Goal: Information Seeking & Learning: Learn about a topic

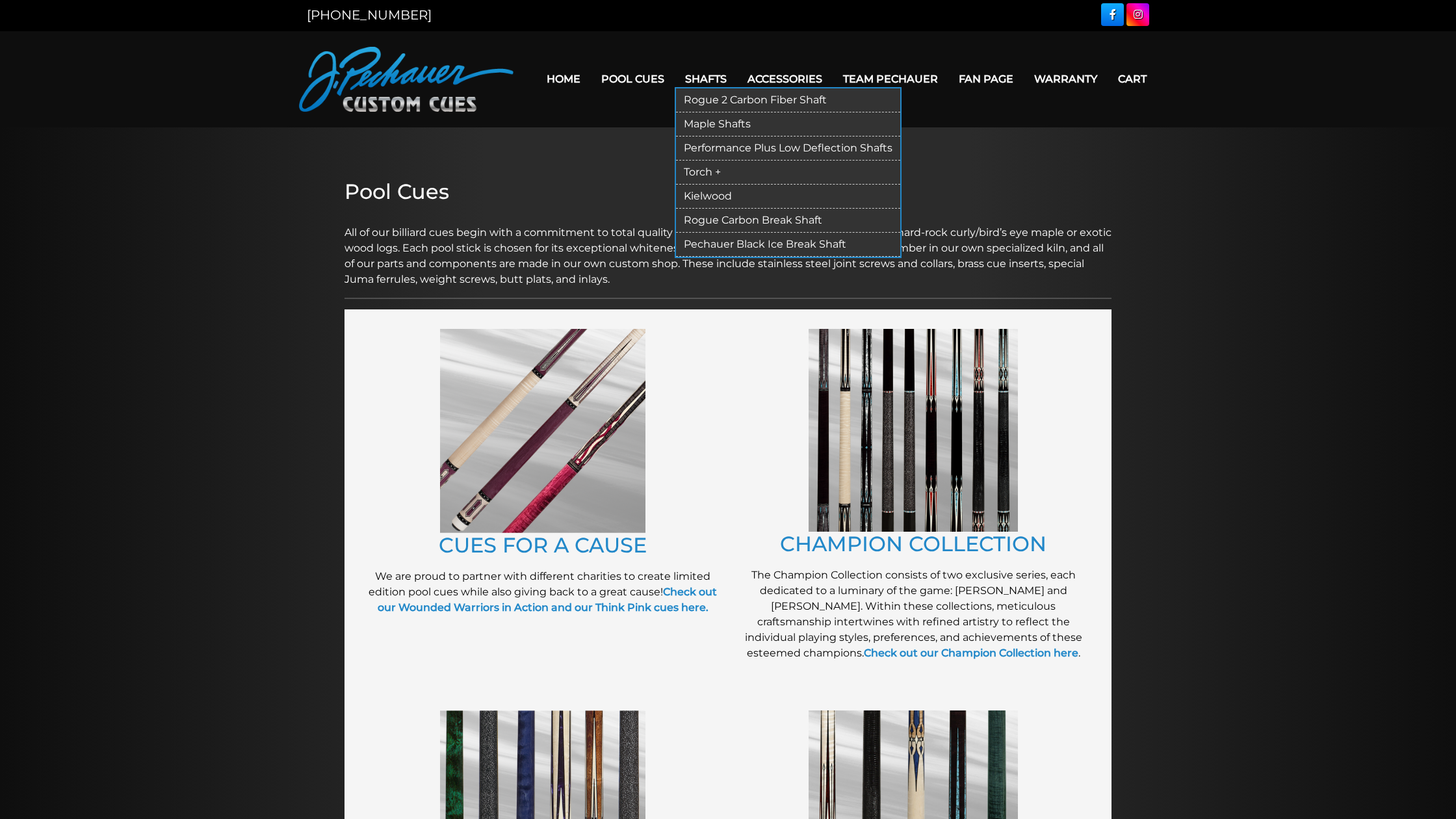
scroll to position [3, 0]
click at [688, 195] on link "Kielwood" at bounding box center [788, 195] width 224 height 24
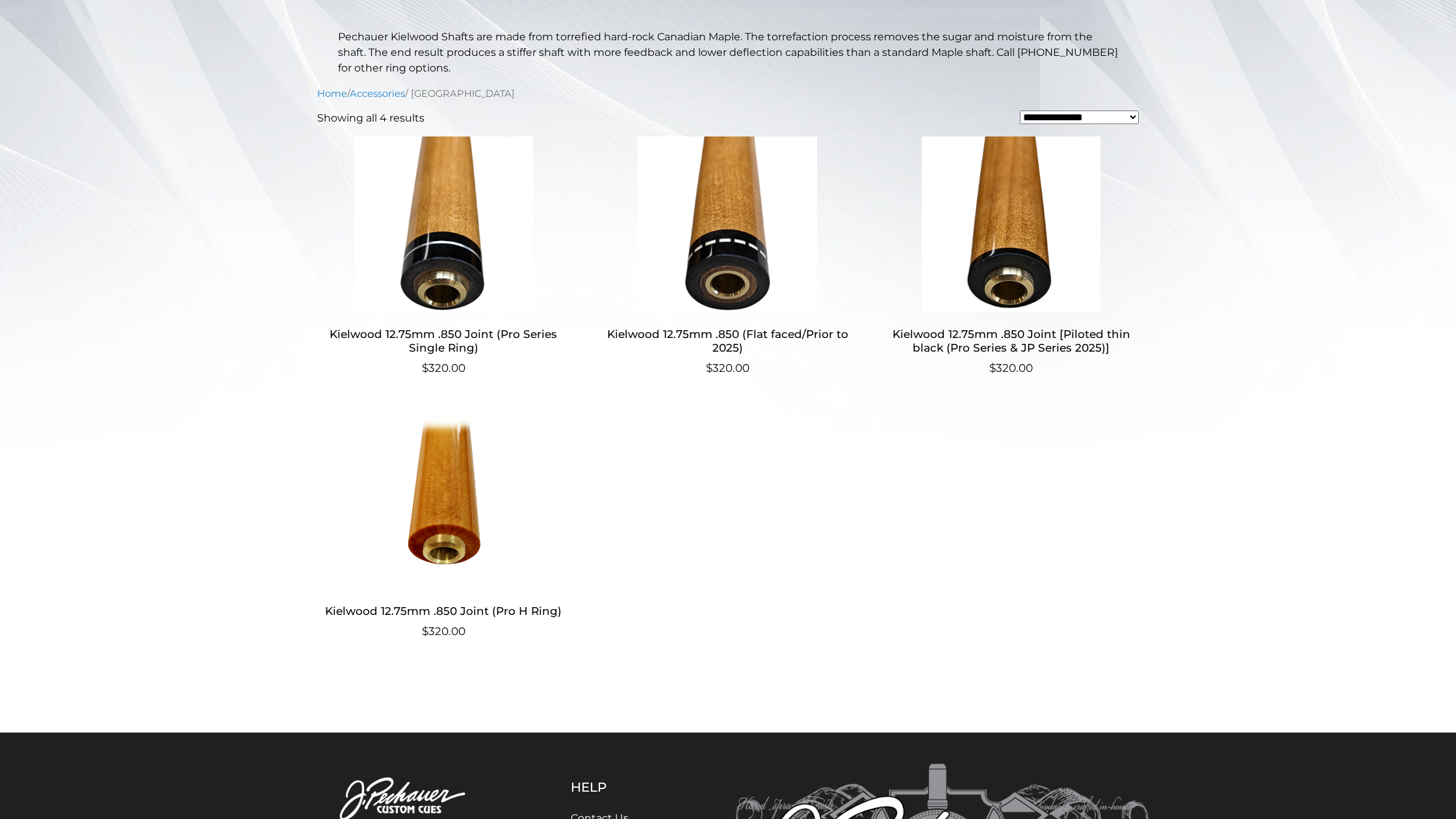
scroll to position [297, 0]
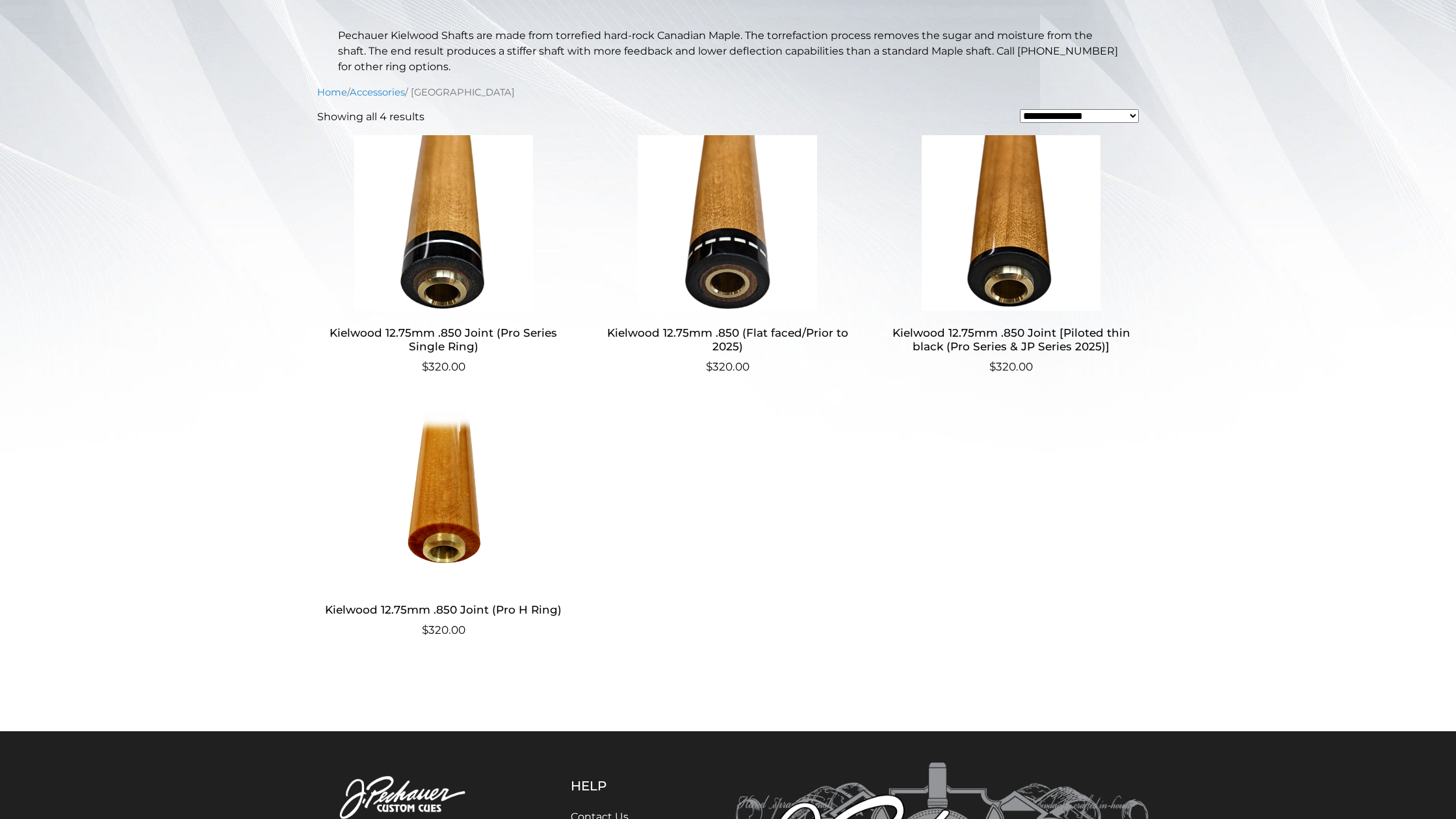
click at [455, 273] on img at bounding box center [444, 223] width 253 height 176
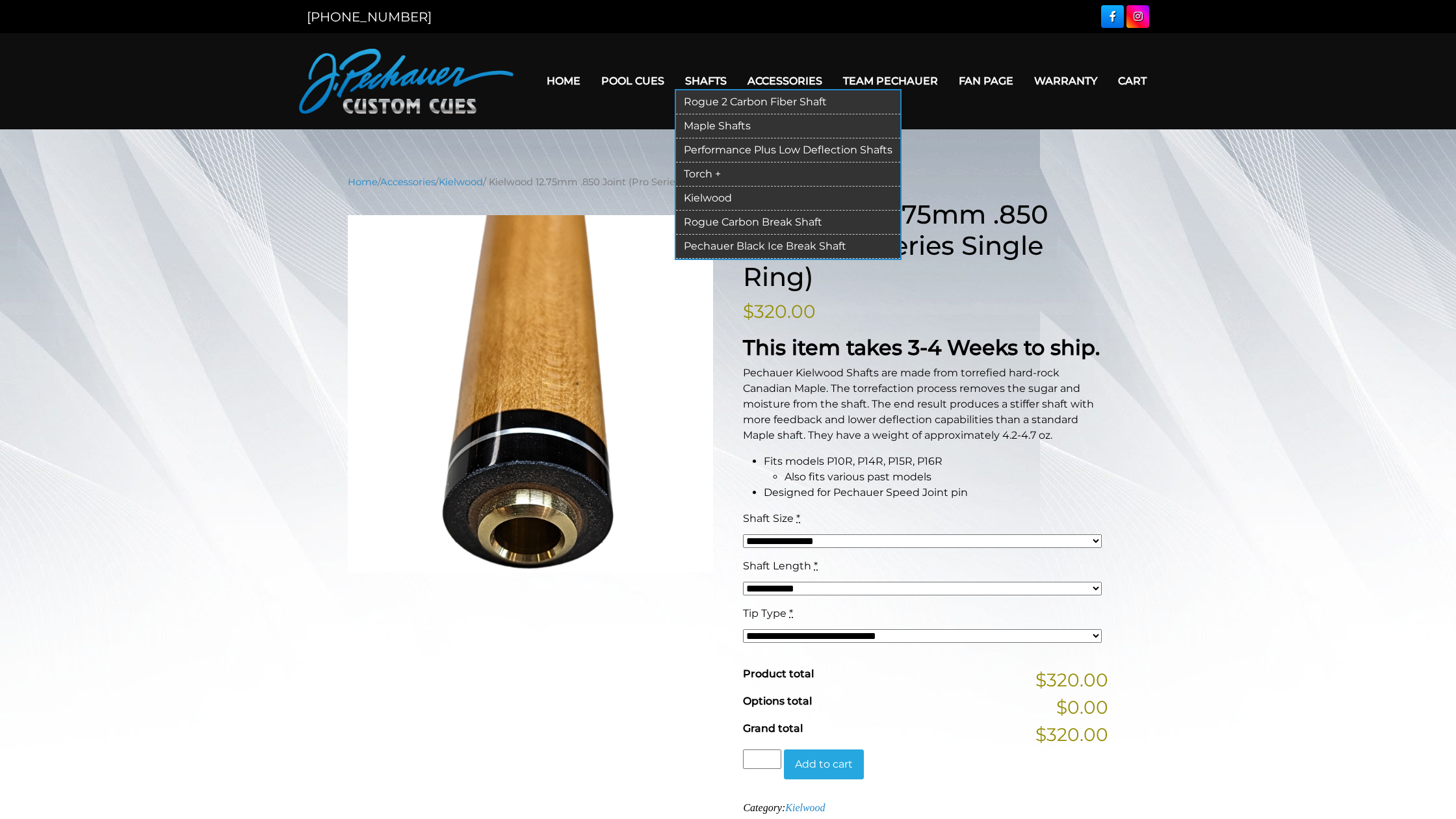
click at [711, 202] on link "Kielwood" at bounding box center [788, 197] width 224 height 24
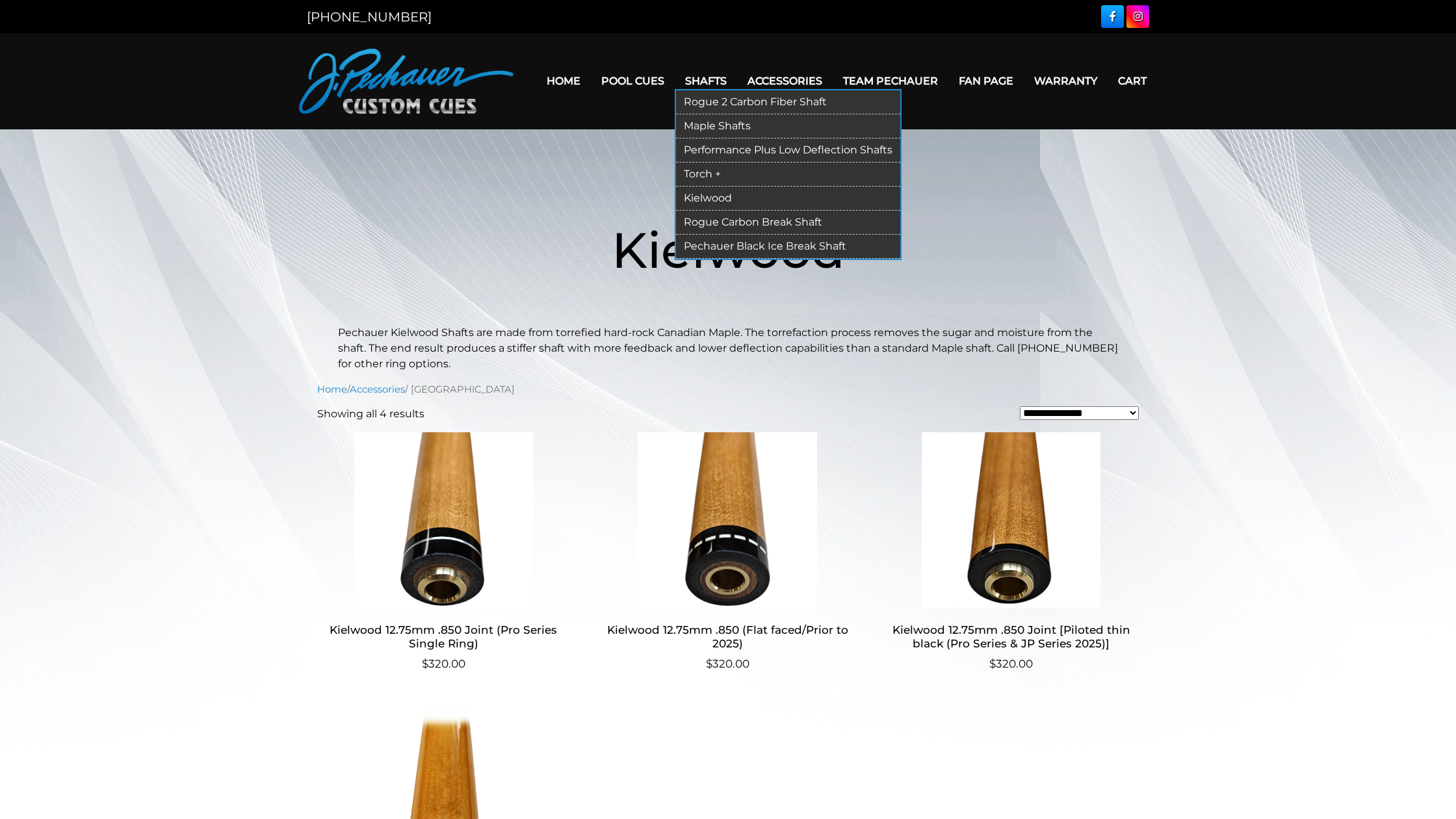
scroll to position [1, 0]
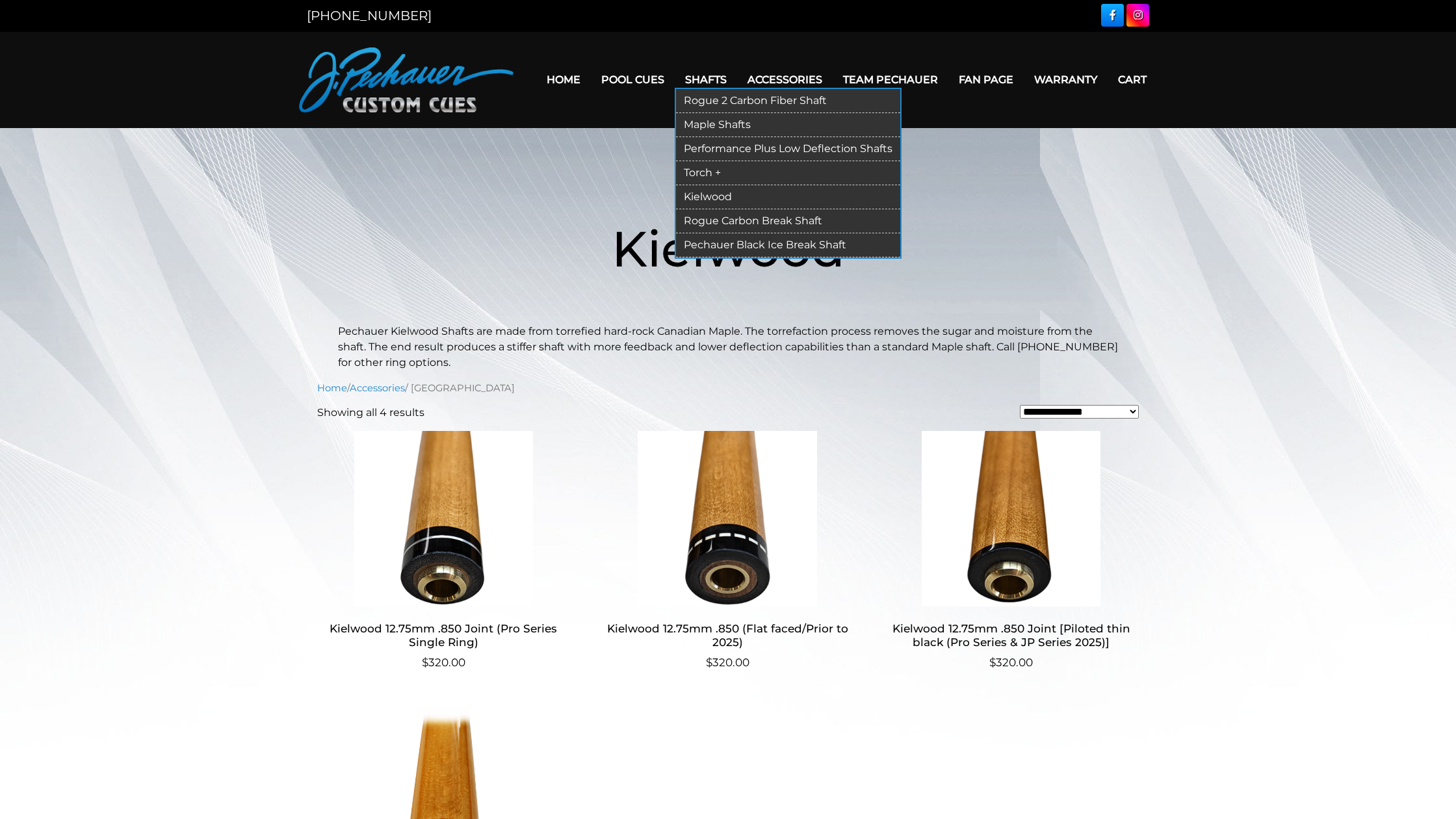
click at [703, 174] on link "Torch +" at bounding box center [788, 173] width 224 height 24
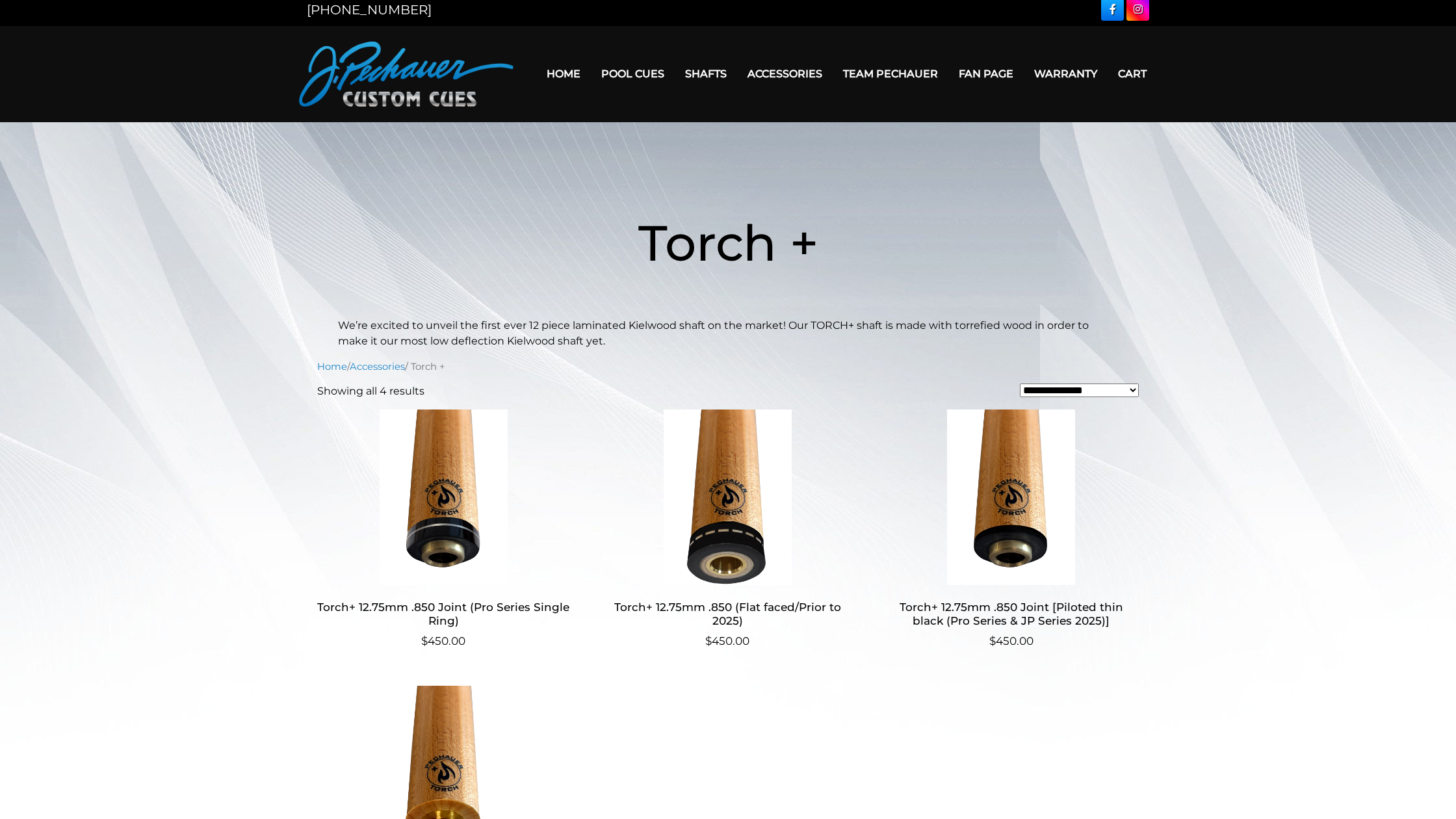
scroll to position [4, 0]
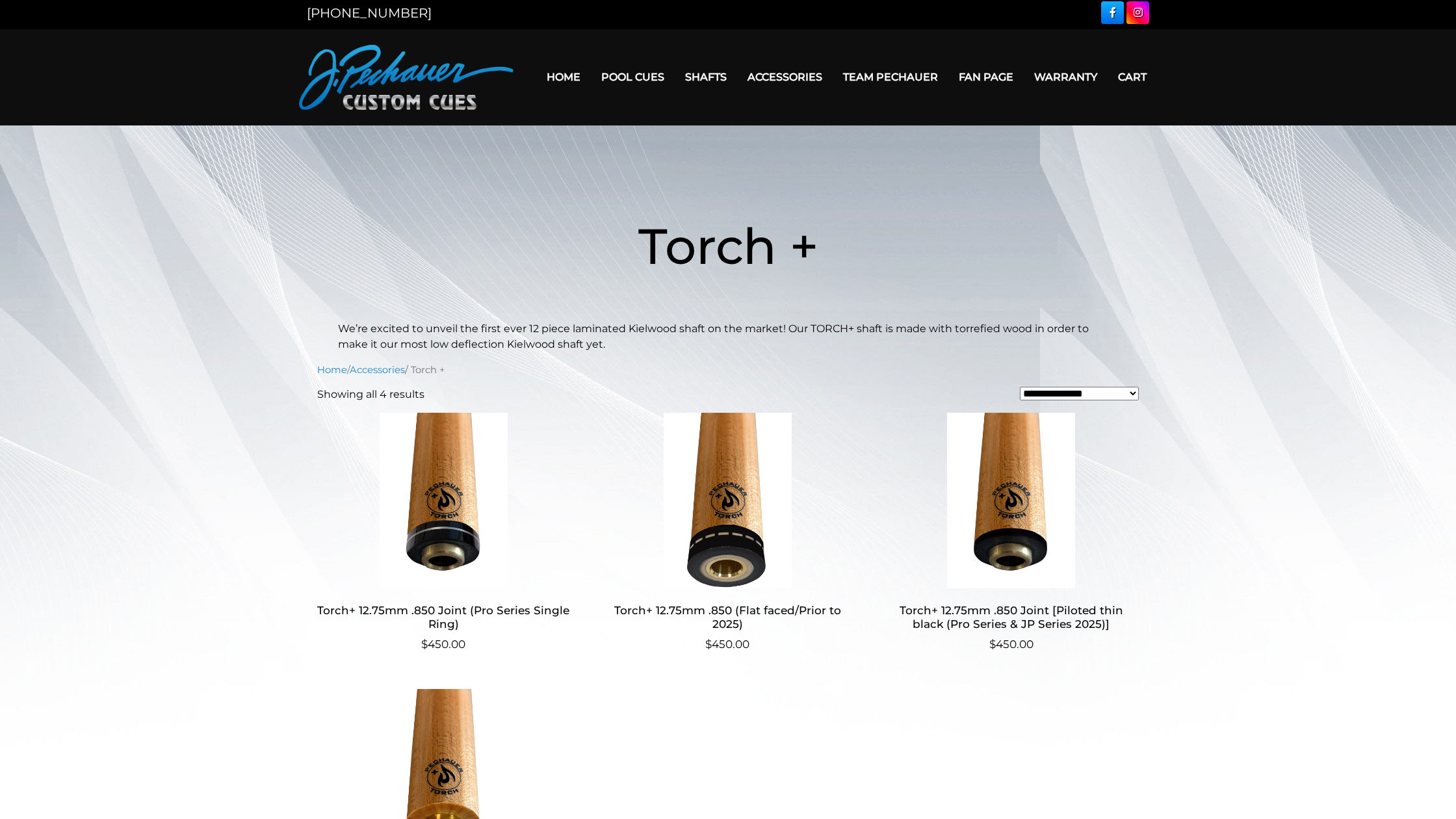
click at [476, 447] on img at bounding box center [444, 501] width 253 height 176
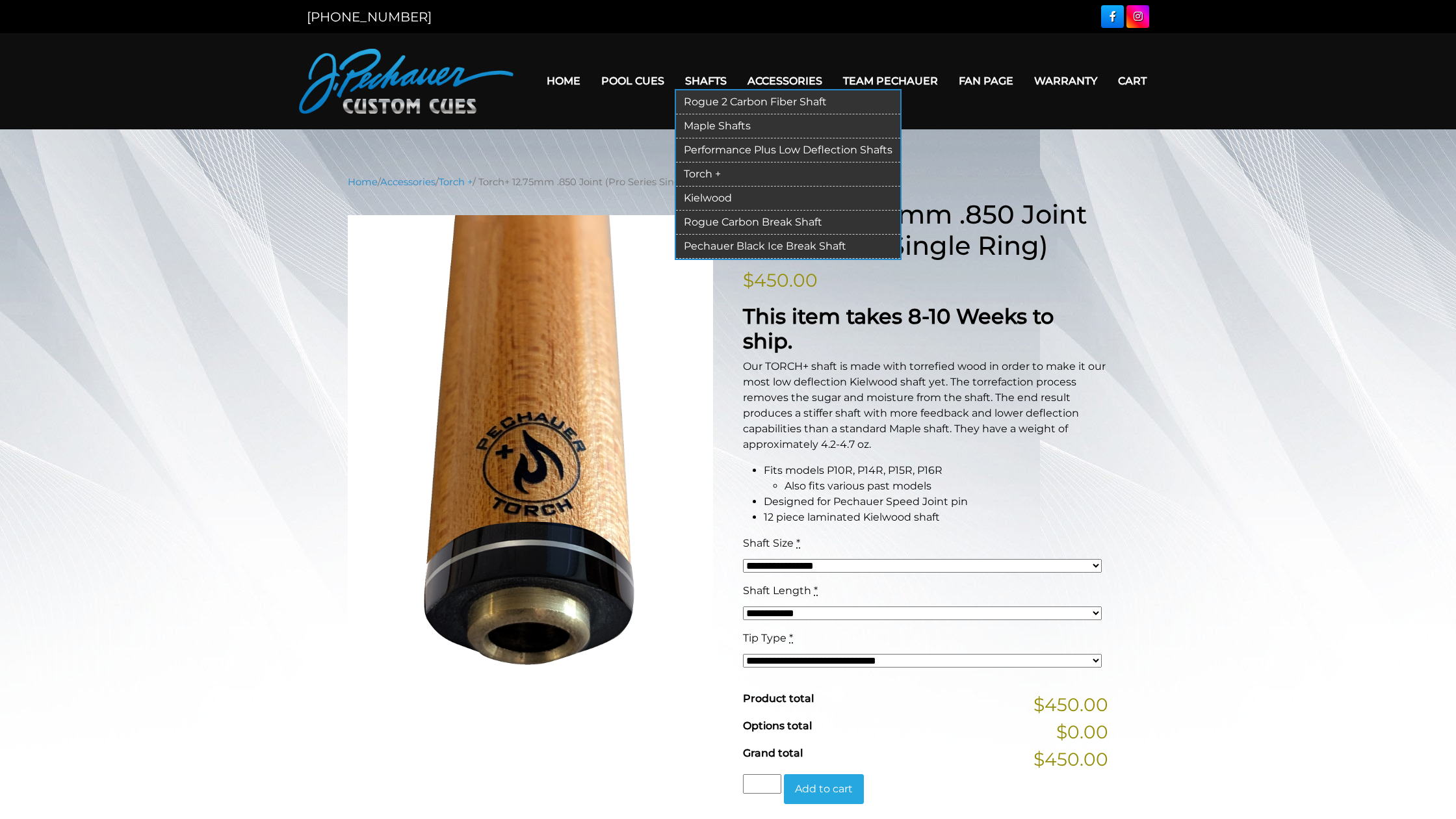
click at [702, 147] on link "Performance Plus Low Deflection Shafts" at bounding box center [788, 150] width 224 height 24
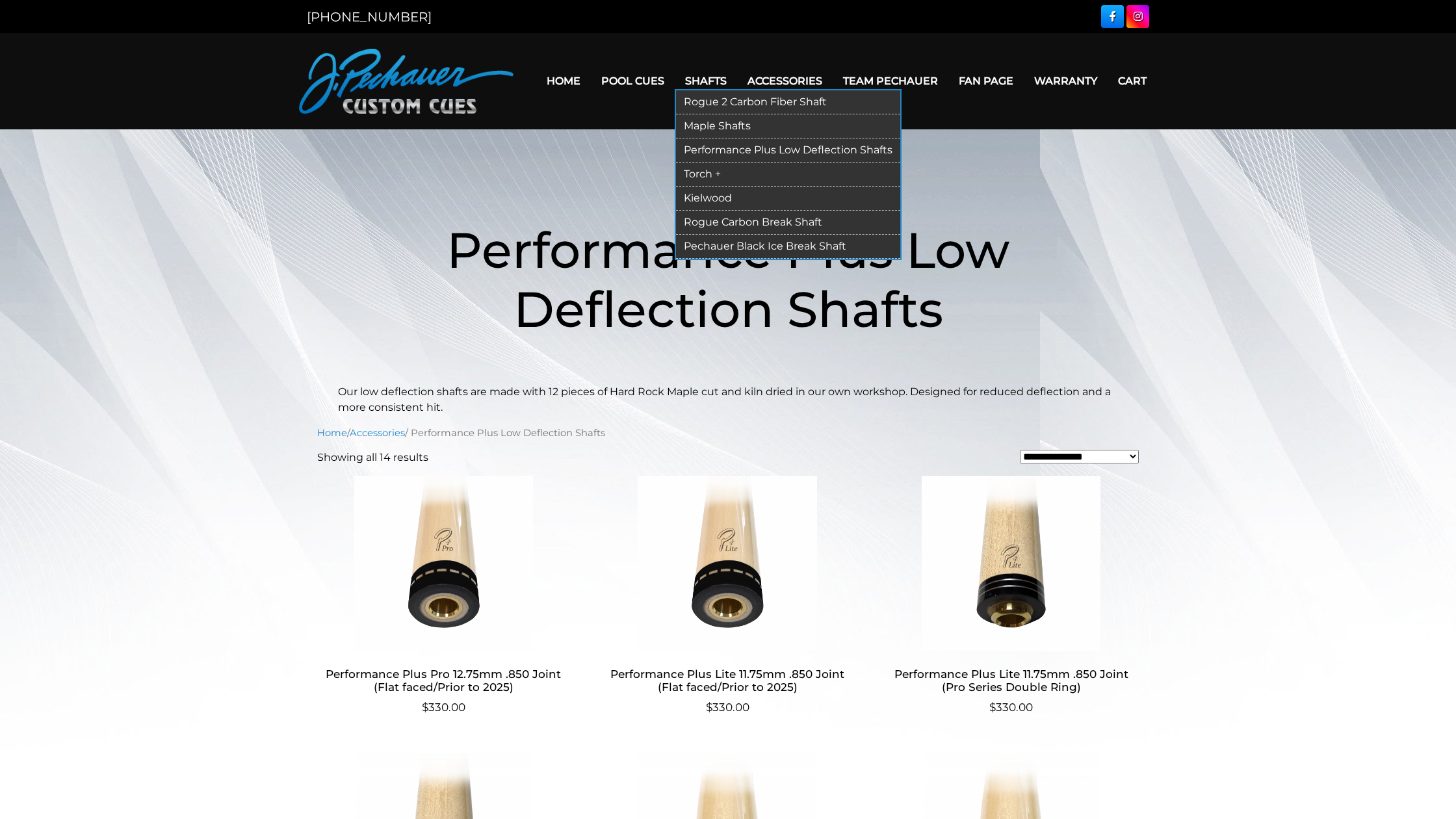
click at [699, 101] on link "Rogue 2 Carbon Fiber Shaft" at bounding box center [788, 102] width 224 height 24
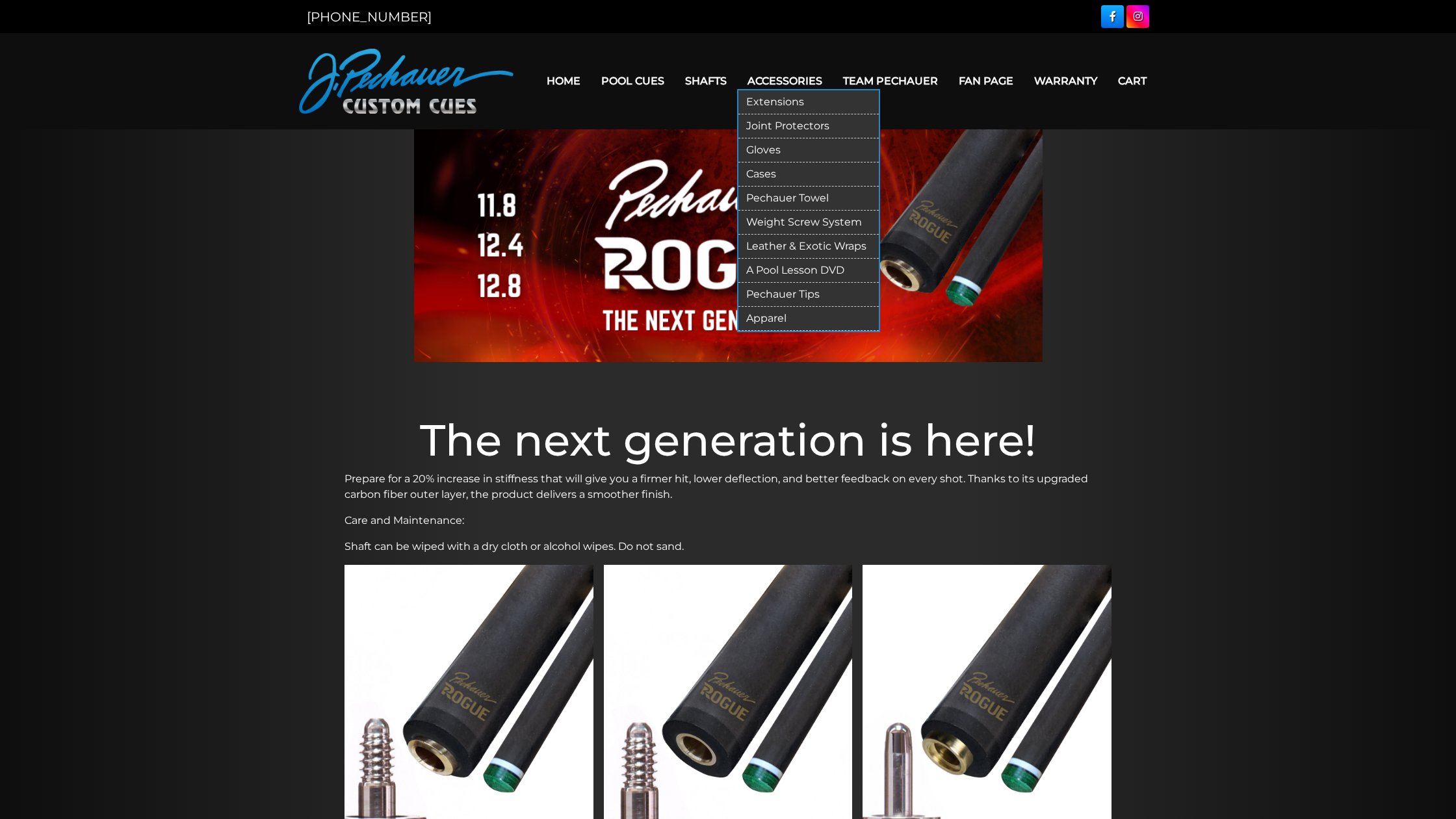
click at [760, 173] on link "Cases" at bounding box center [809, 174] width 141 height 24
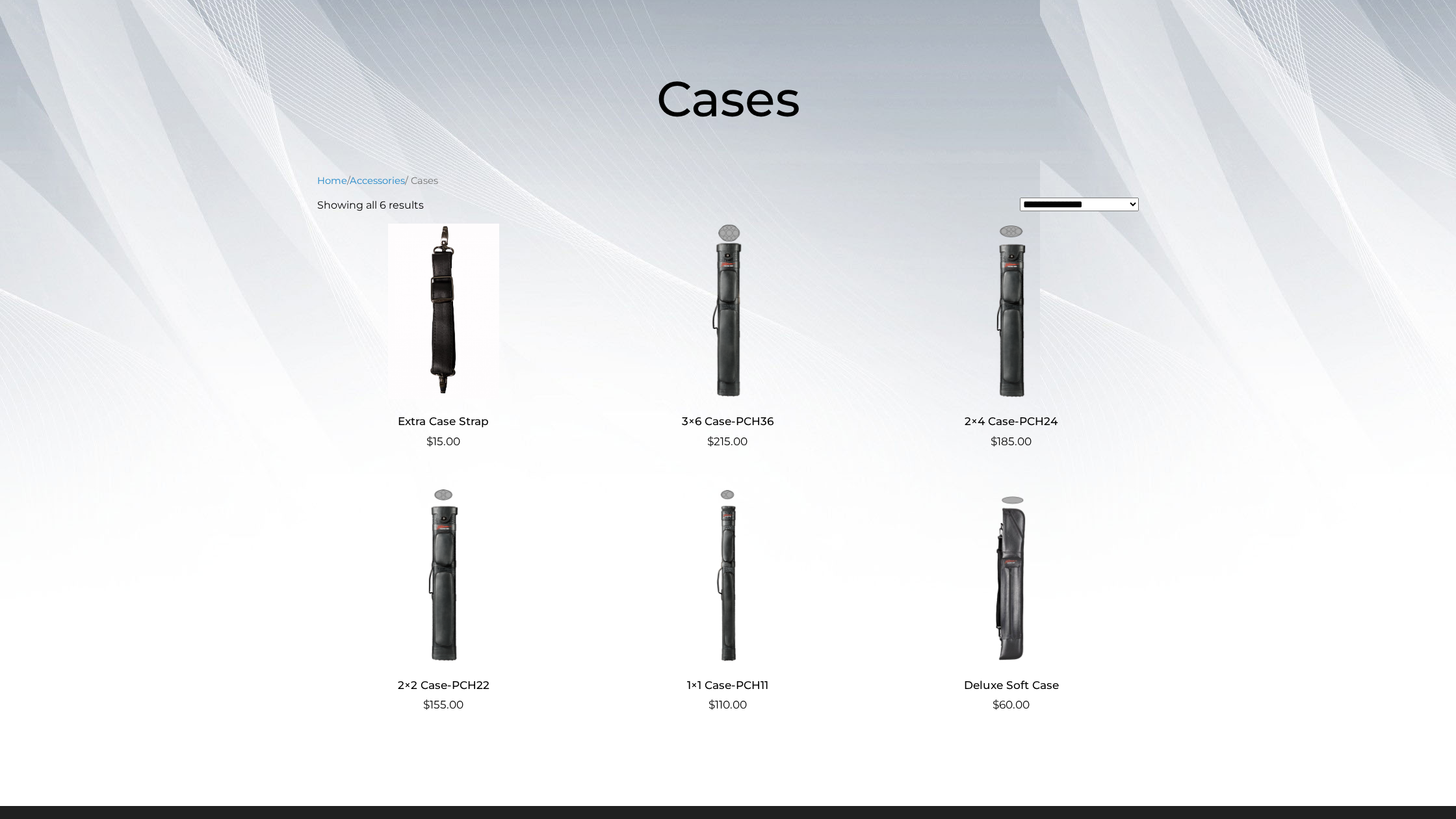
scroll to position [201, 0]
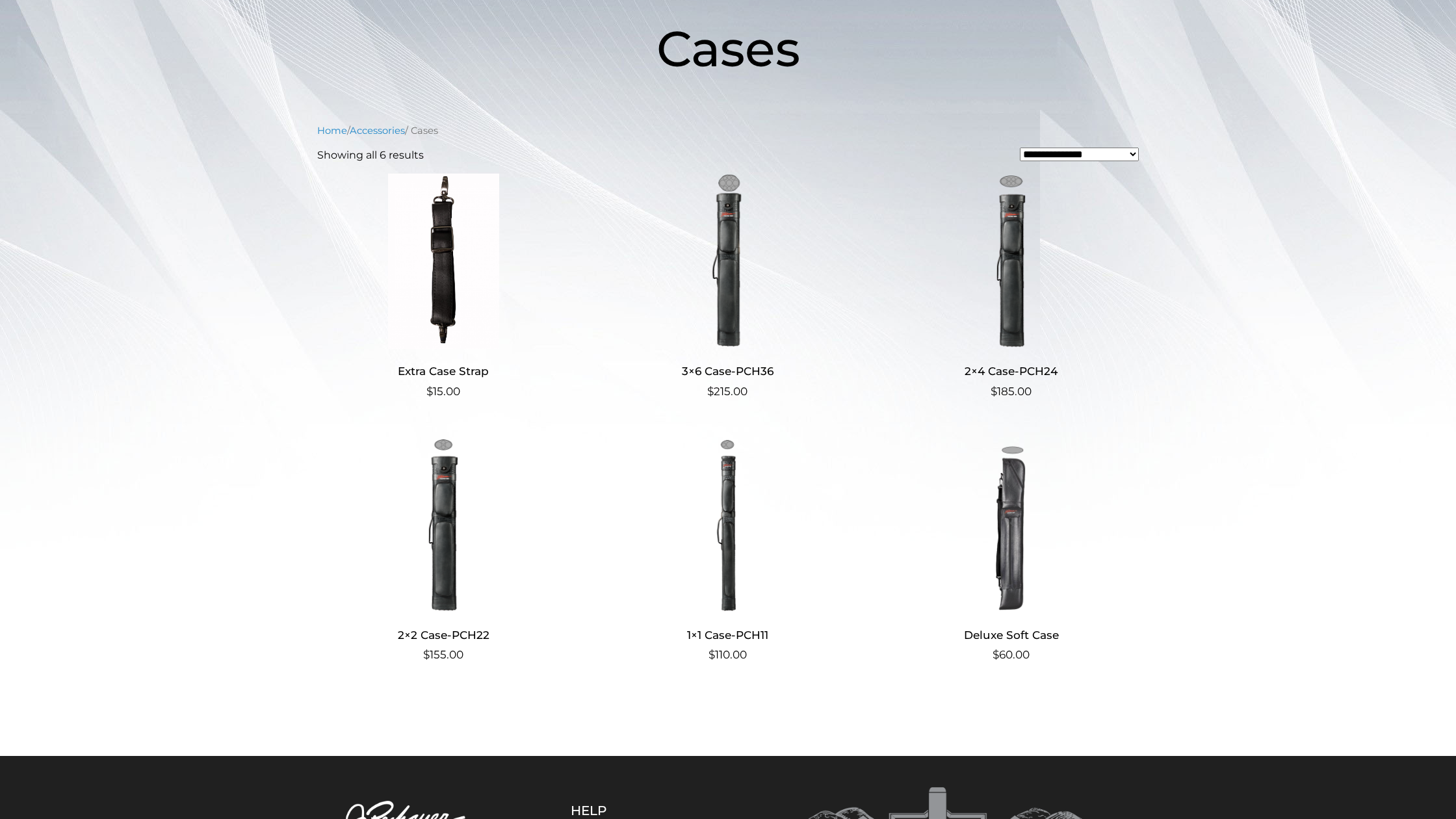
click at [728, 237] on img at bounding box center [728, 262] width 253 height 176
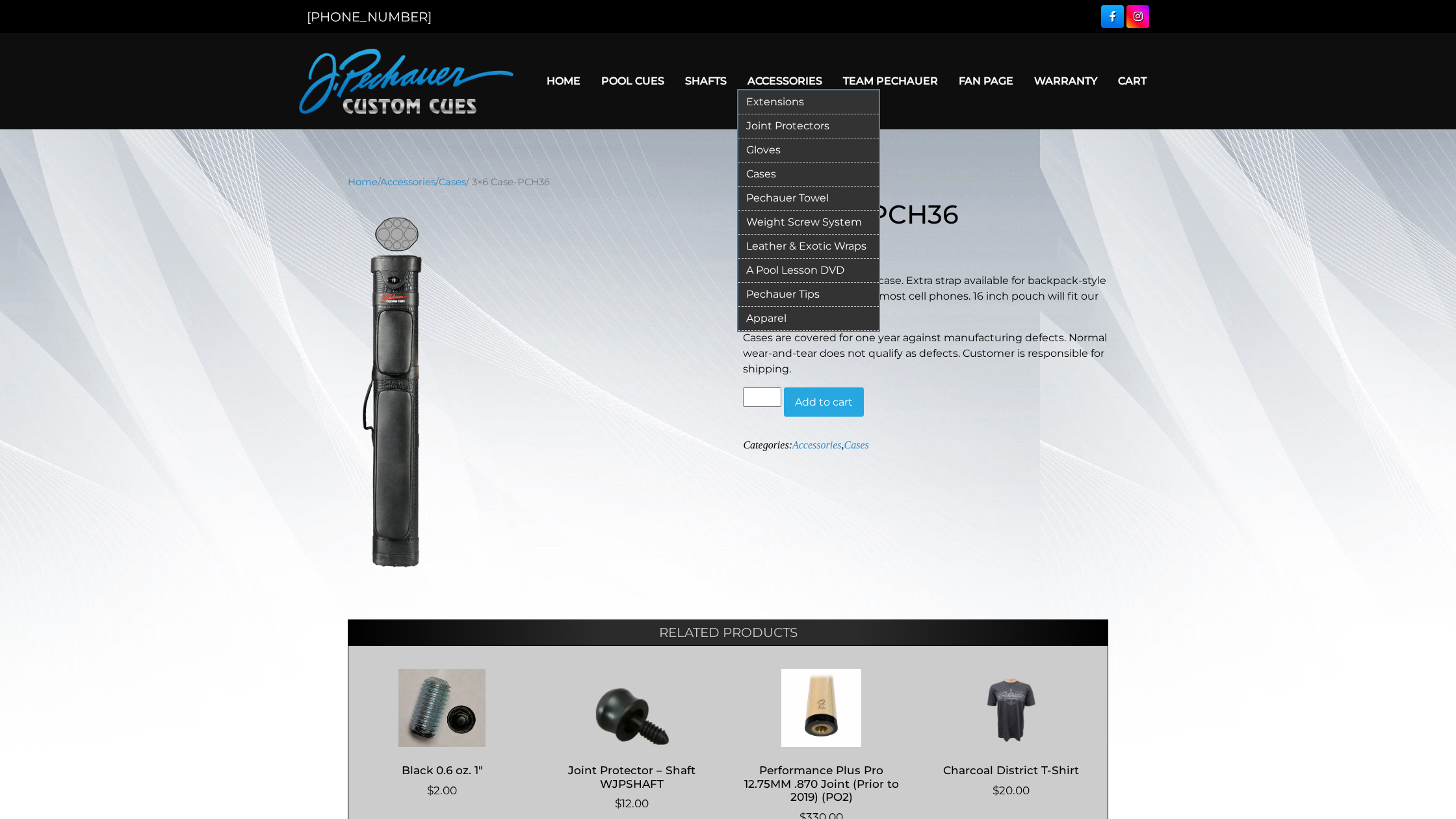
click at [755, 170] on link "Cases" at bounding box center [809, 174] width 141 height 24
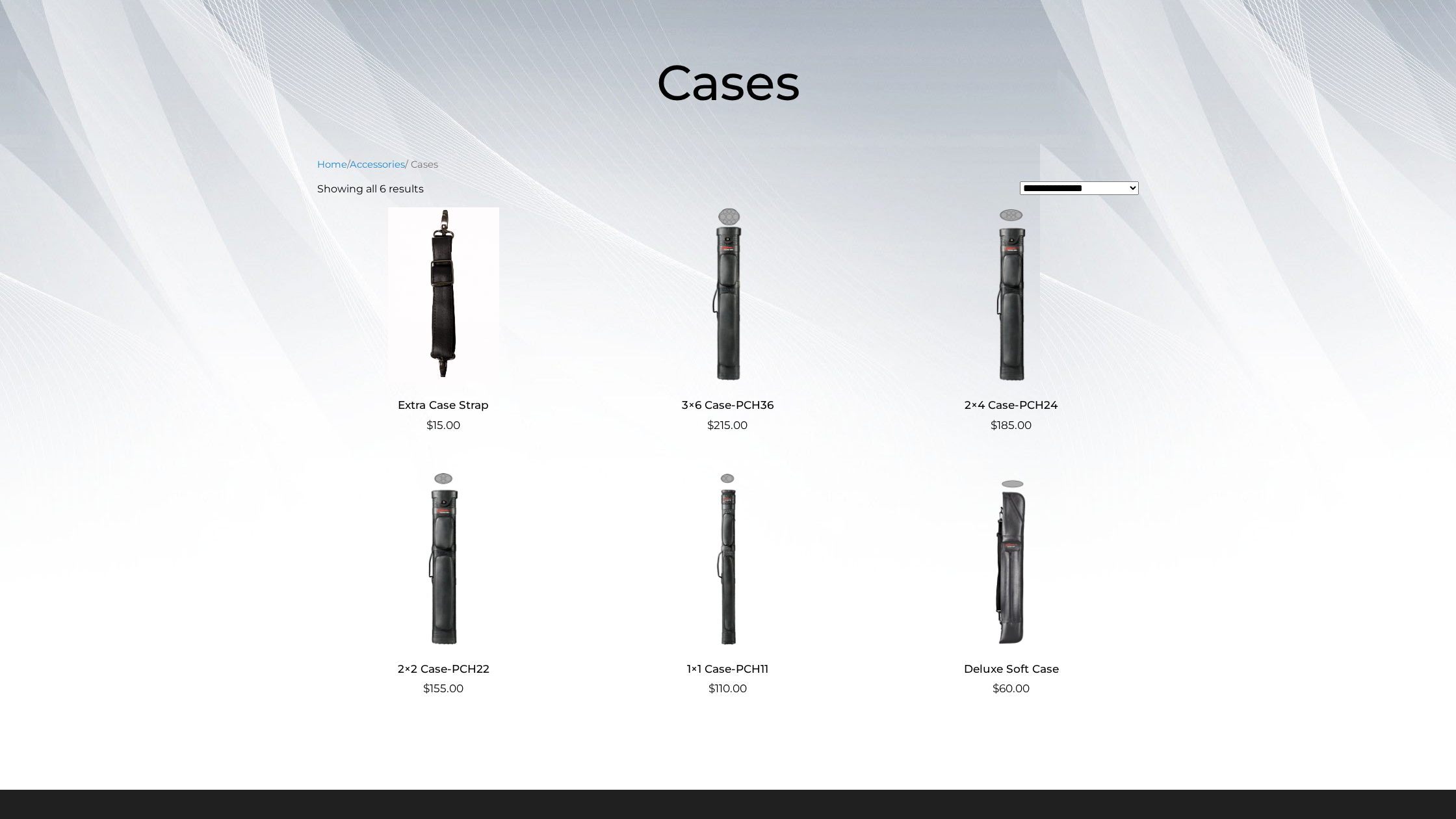
scroll to position [179, 0]
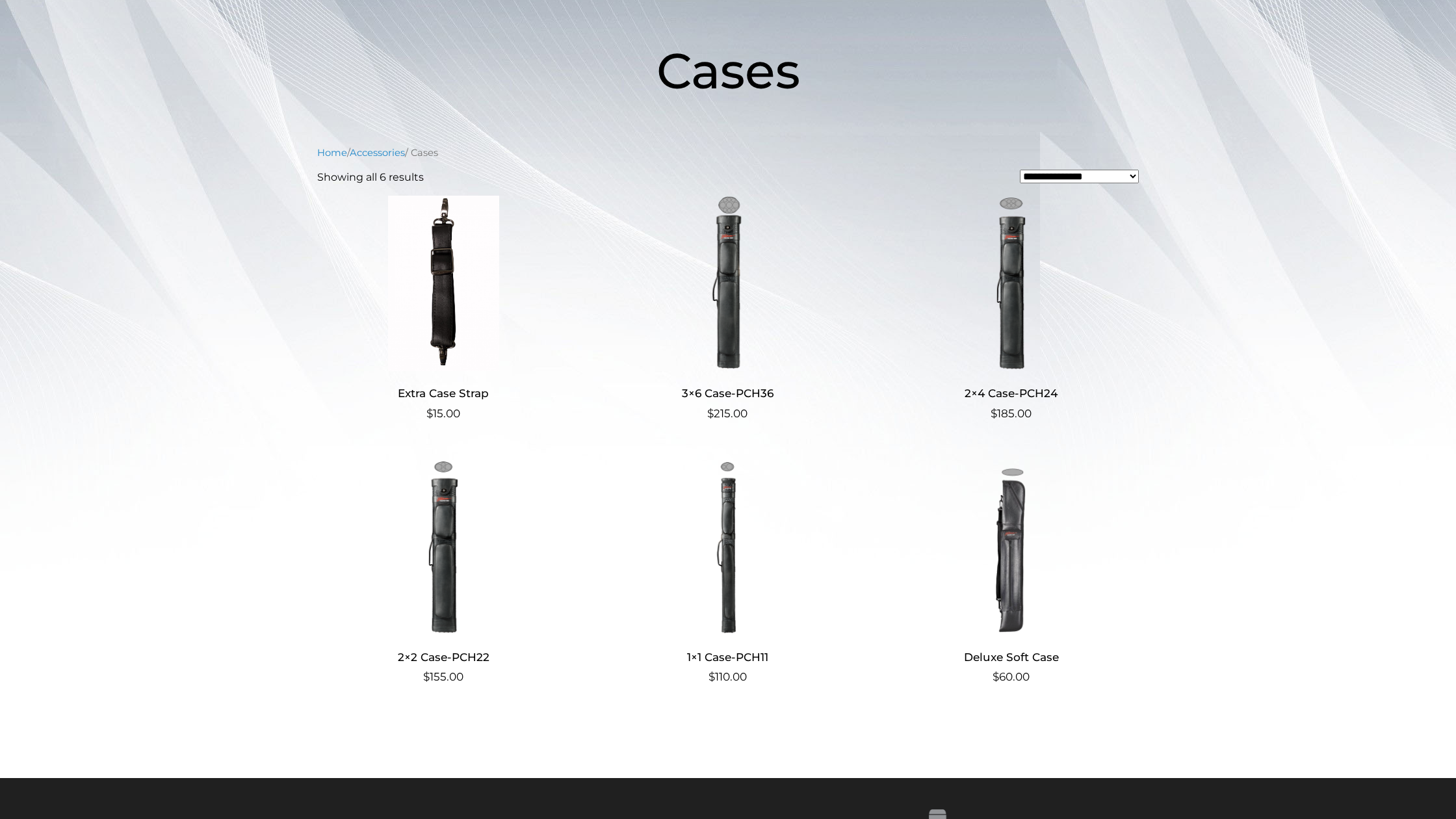
click at [720, 225] on img at bounding box center [728, 283] width 253 height 176
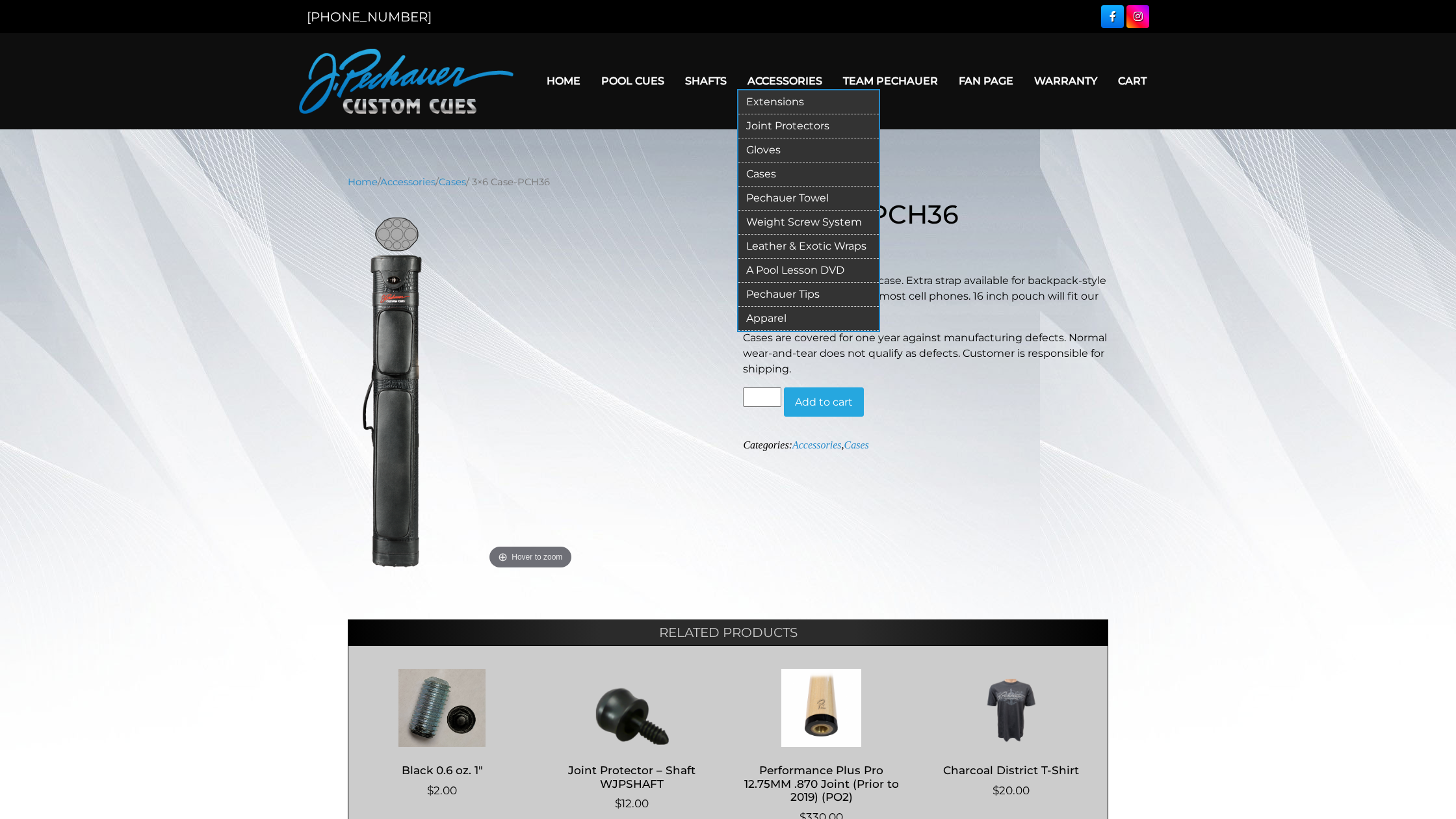
click at [758, 194] on link "Pechauer Towel" at bounding box center [809, 197] width 141 height 24
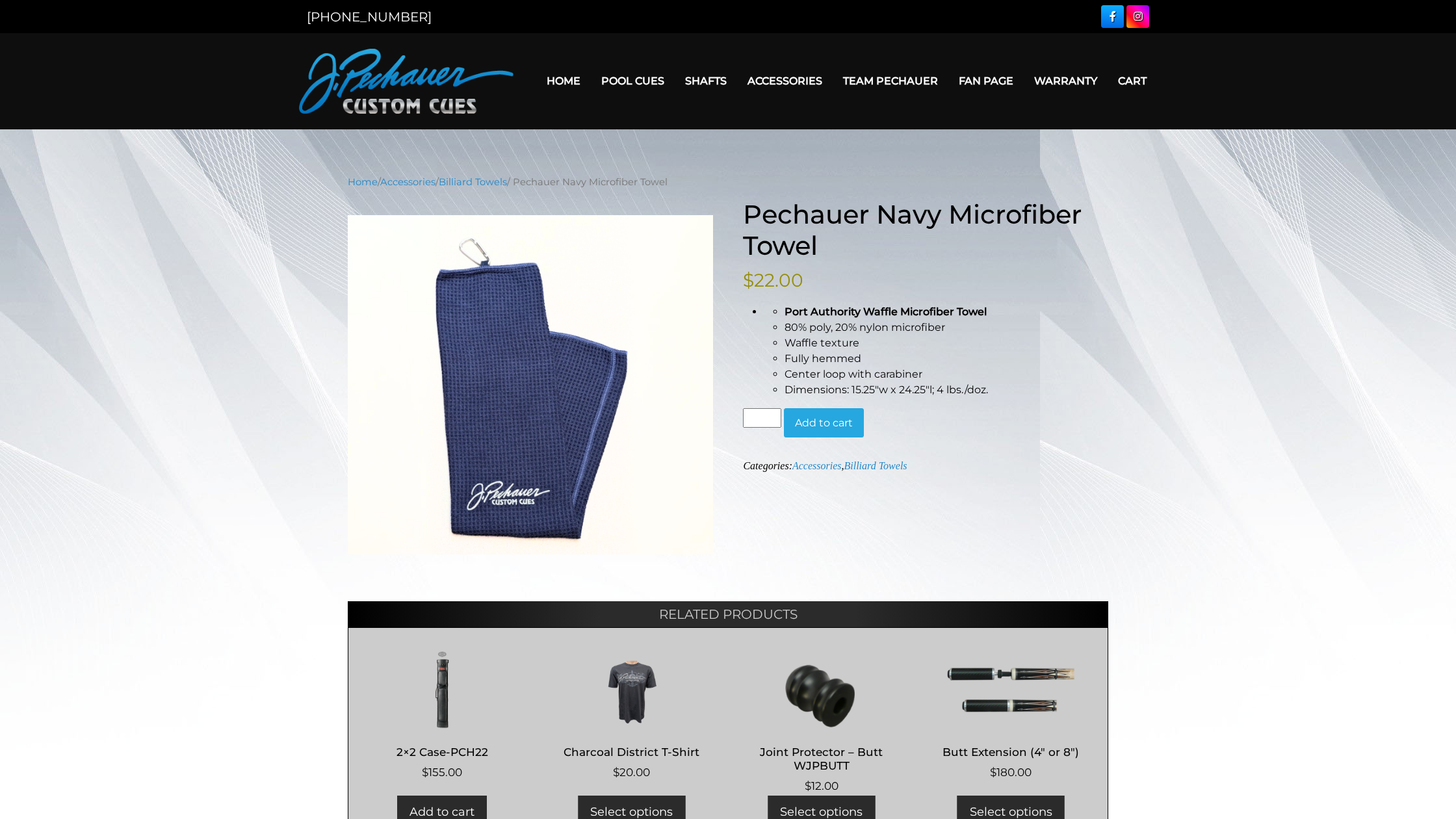
click at [758, 196] on main "Home / Accessories / Billiard Towels / Pechauer Navy Microfiber Towel Pechauer …" at bounding box center [728, 514] width 780 height 678
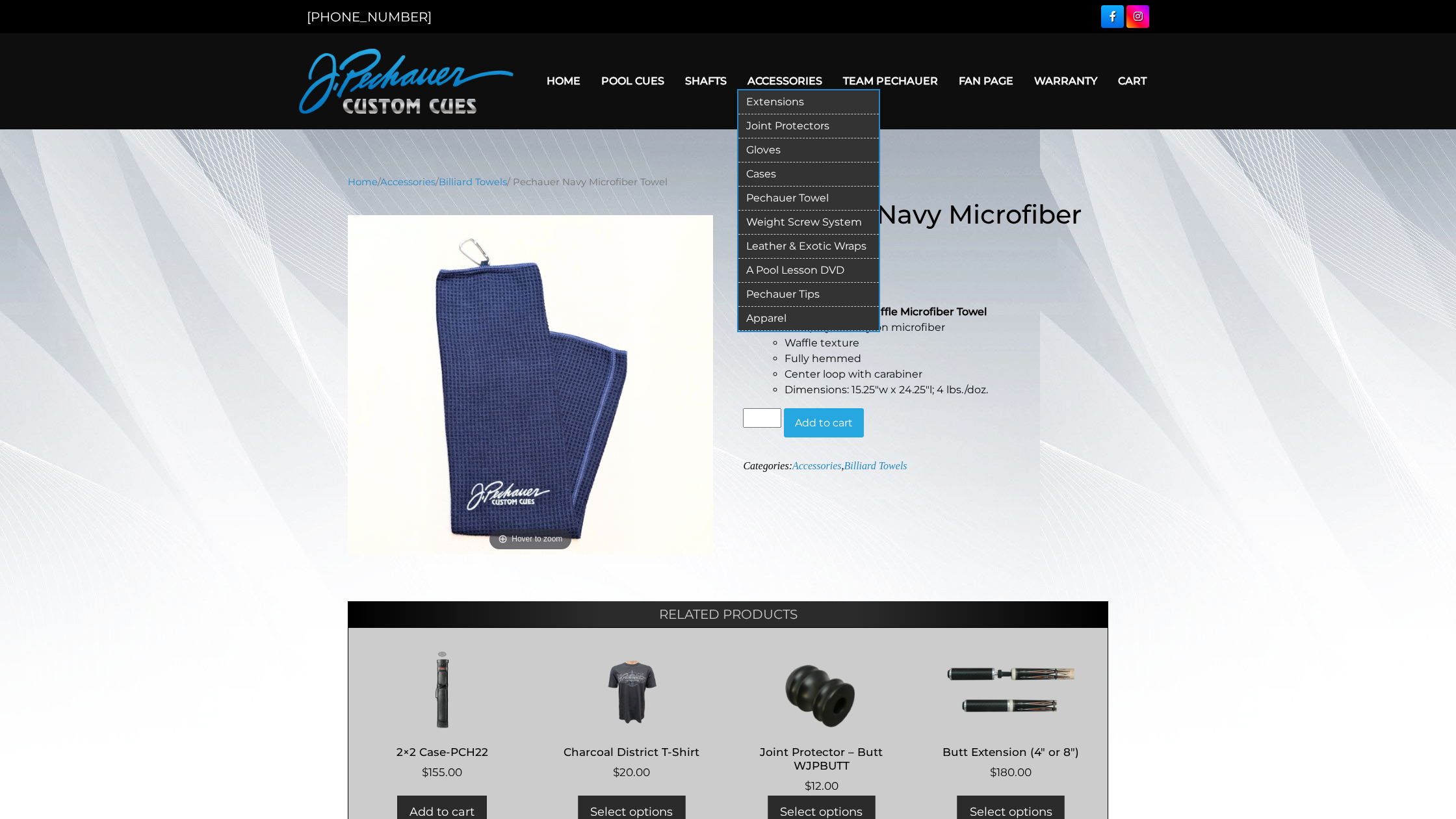
click at [769, 127] on link "Joint Protectors" at bounding box center [809, 126] width 141 height 24
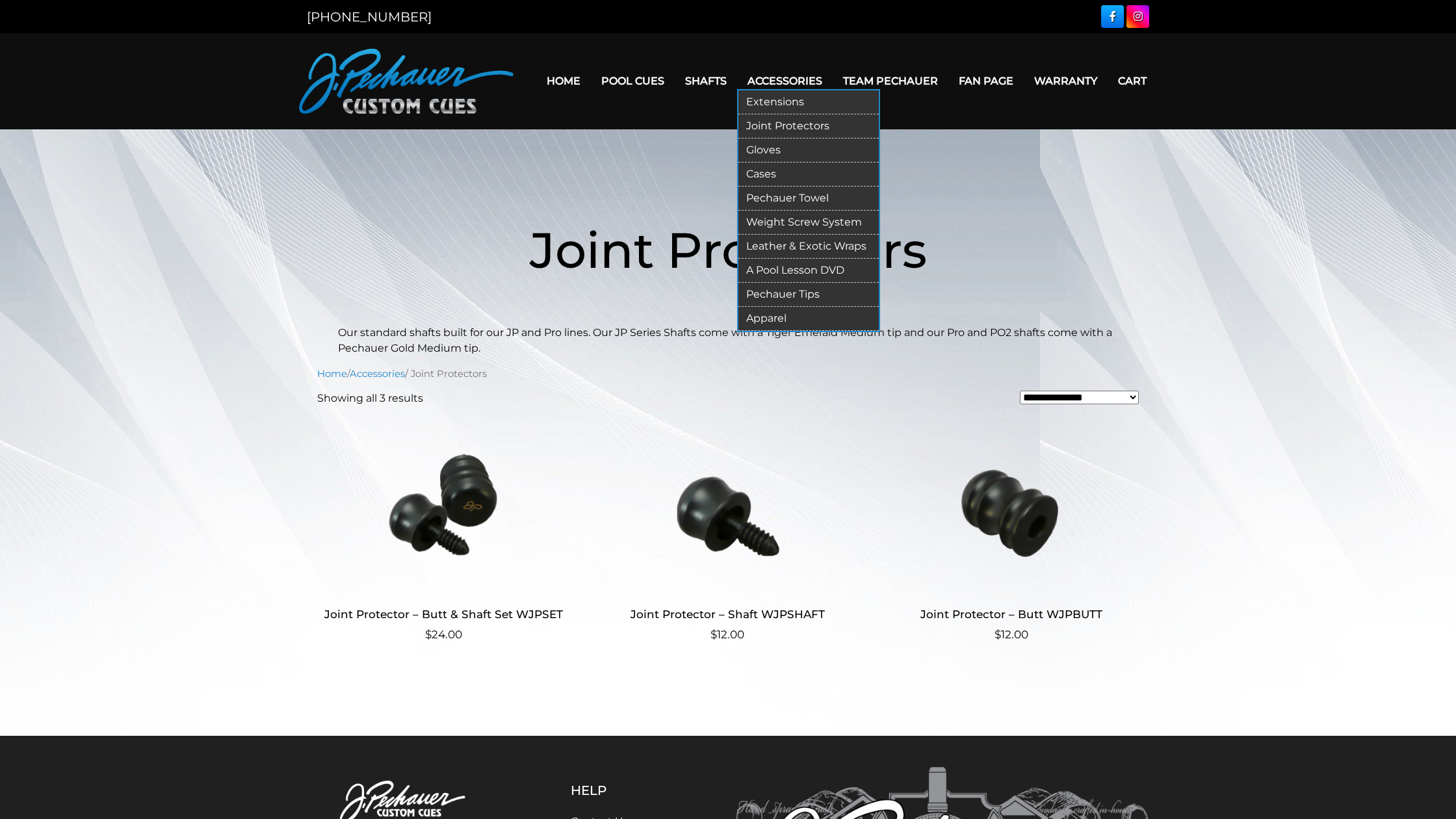
click at [770, 103] on link "Extensions" at bounding box center [809, 102] width 141 height 24
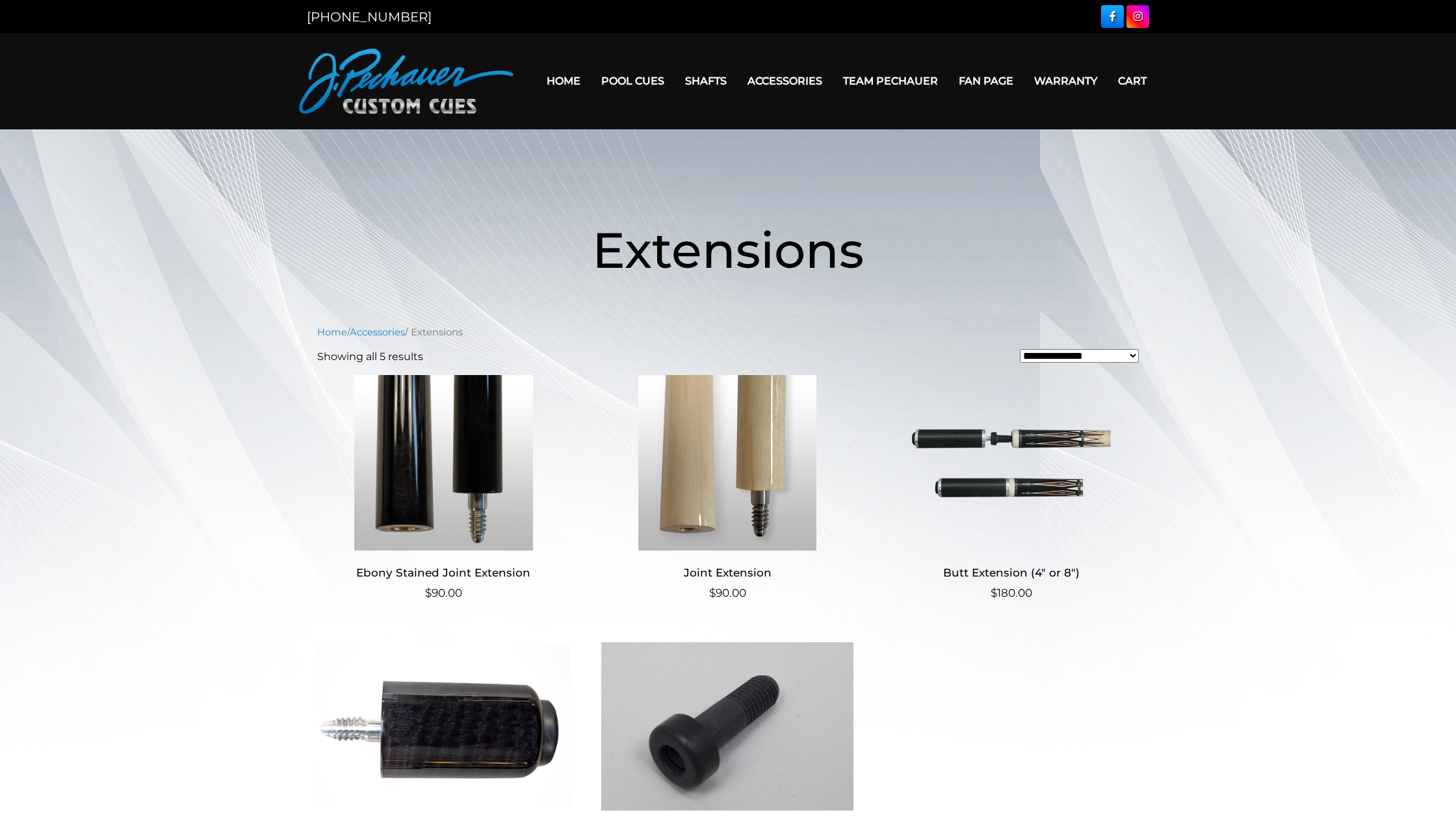
click at [864, 80] on link "Team Pechauer" at bounding box center [890, 80] width 115 height 33
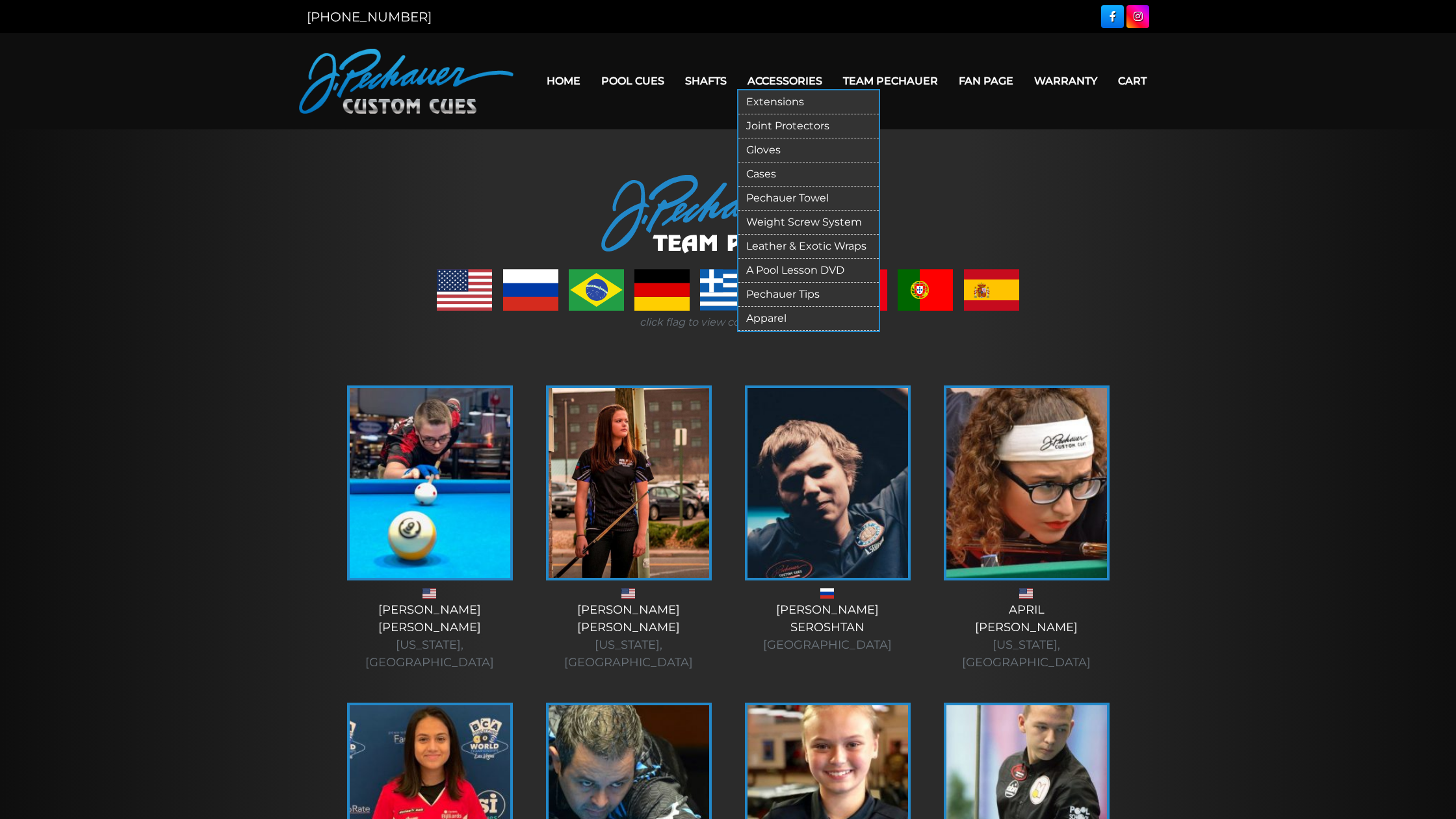
click at [764, 299] on link "Pechauer Tips" at bounding box center [809, 294] width 141 height 24
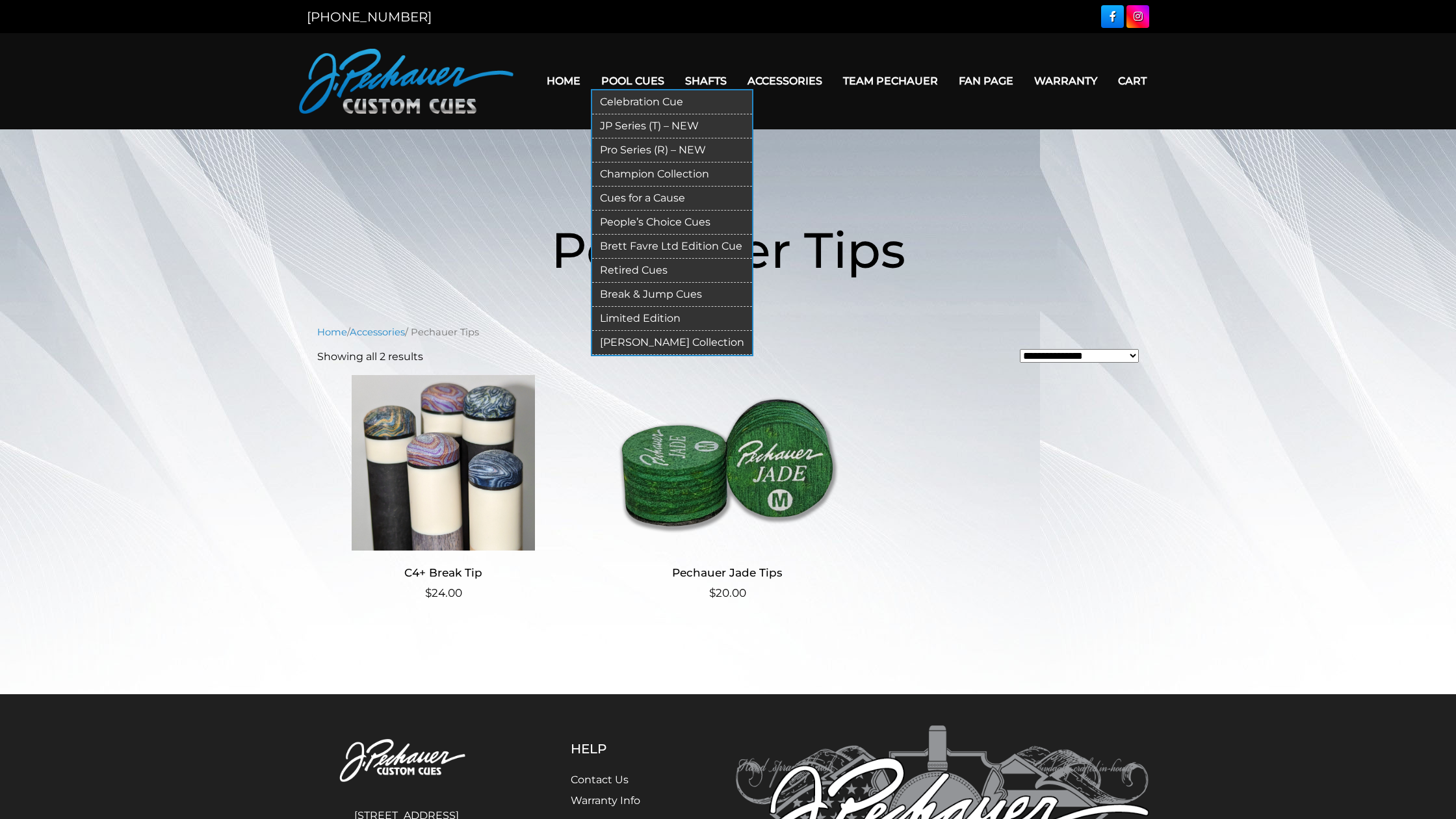
click at [632, 293] on link "Break & Jump Cues" at bounding box center [672, 294] width 160 height 24
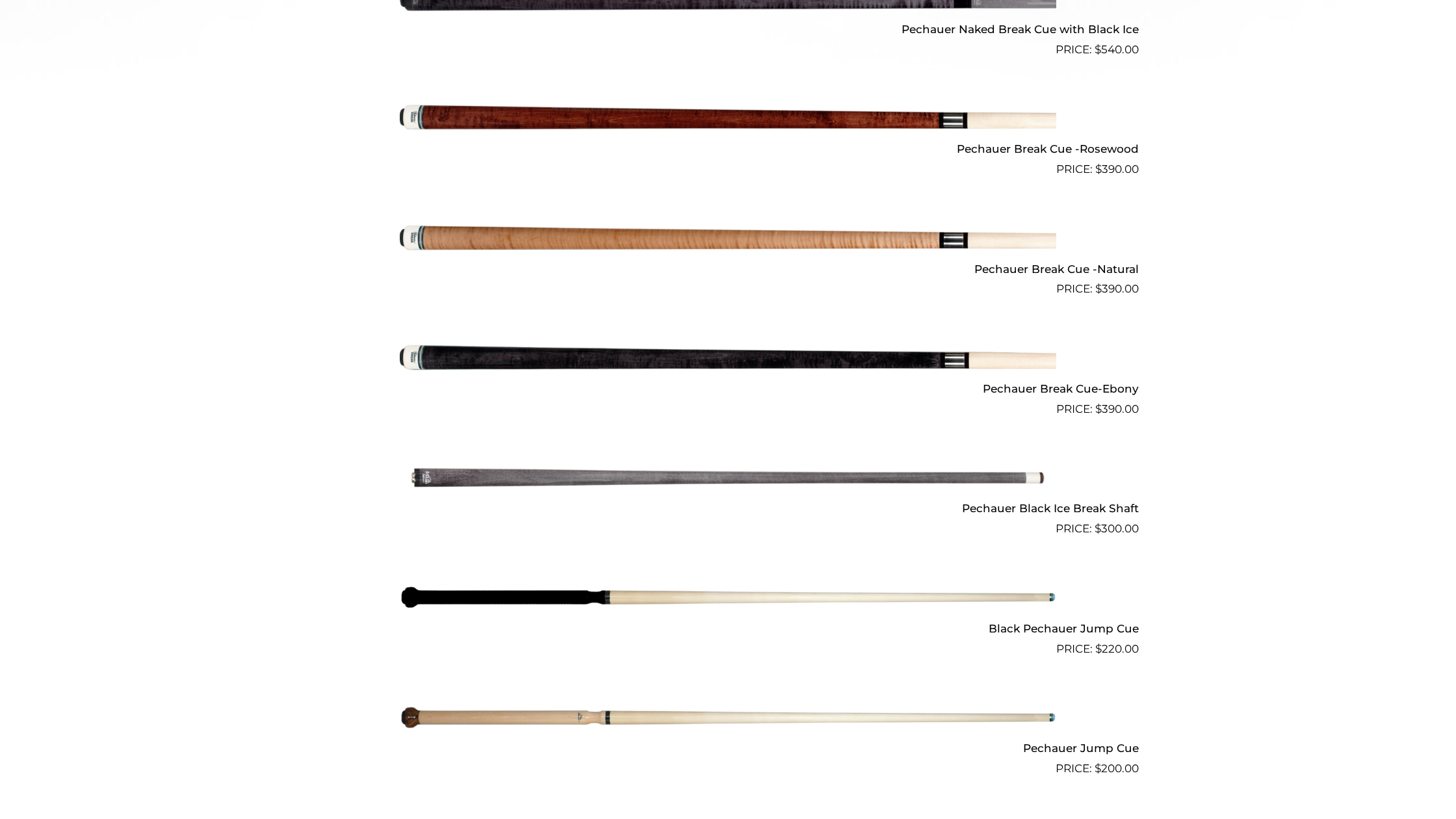
scroll to position [765, 0]
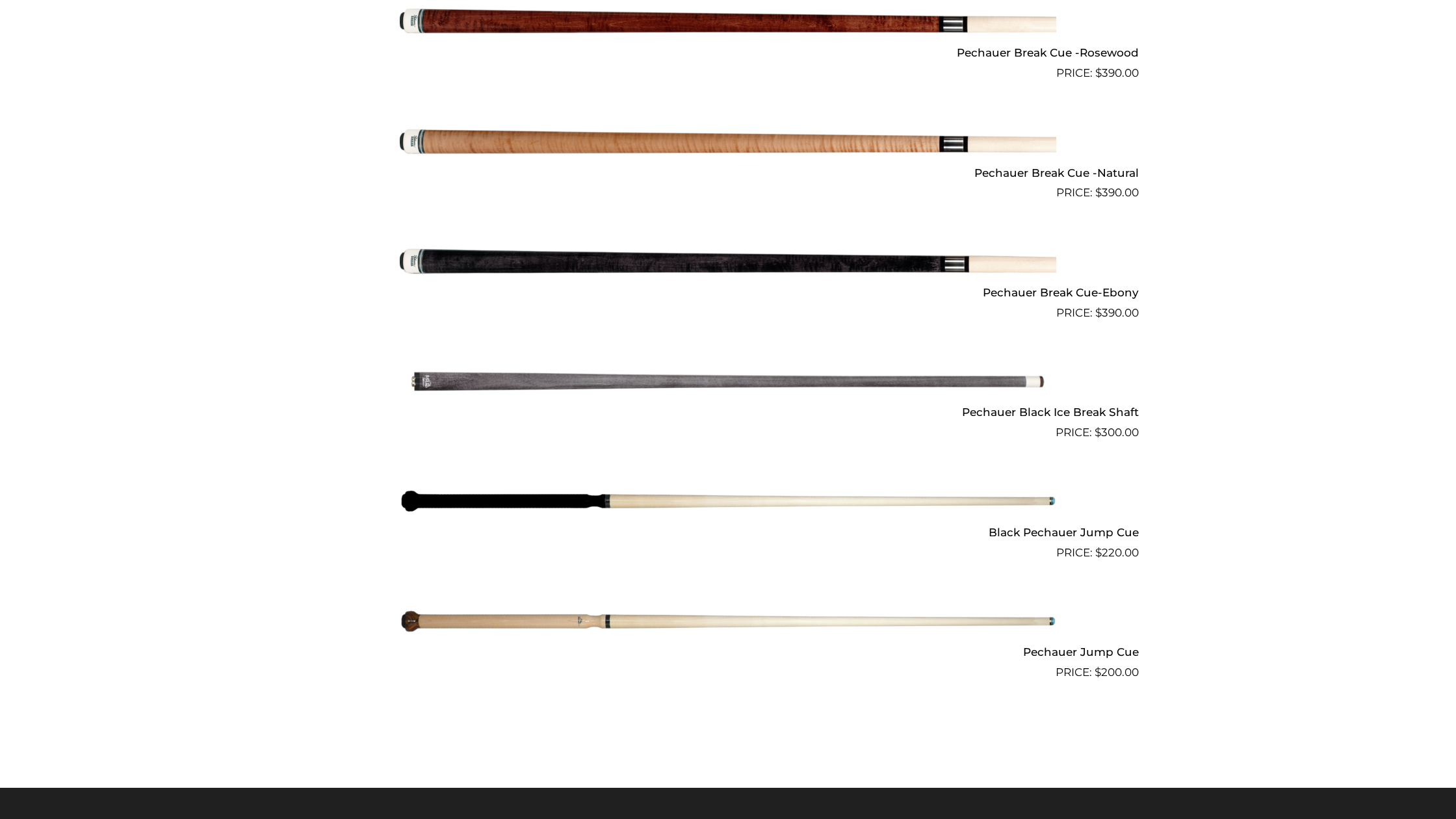
click at [749, 617] on img at bounding box center [728, 622] width 657 height 110
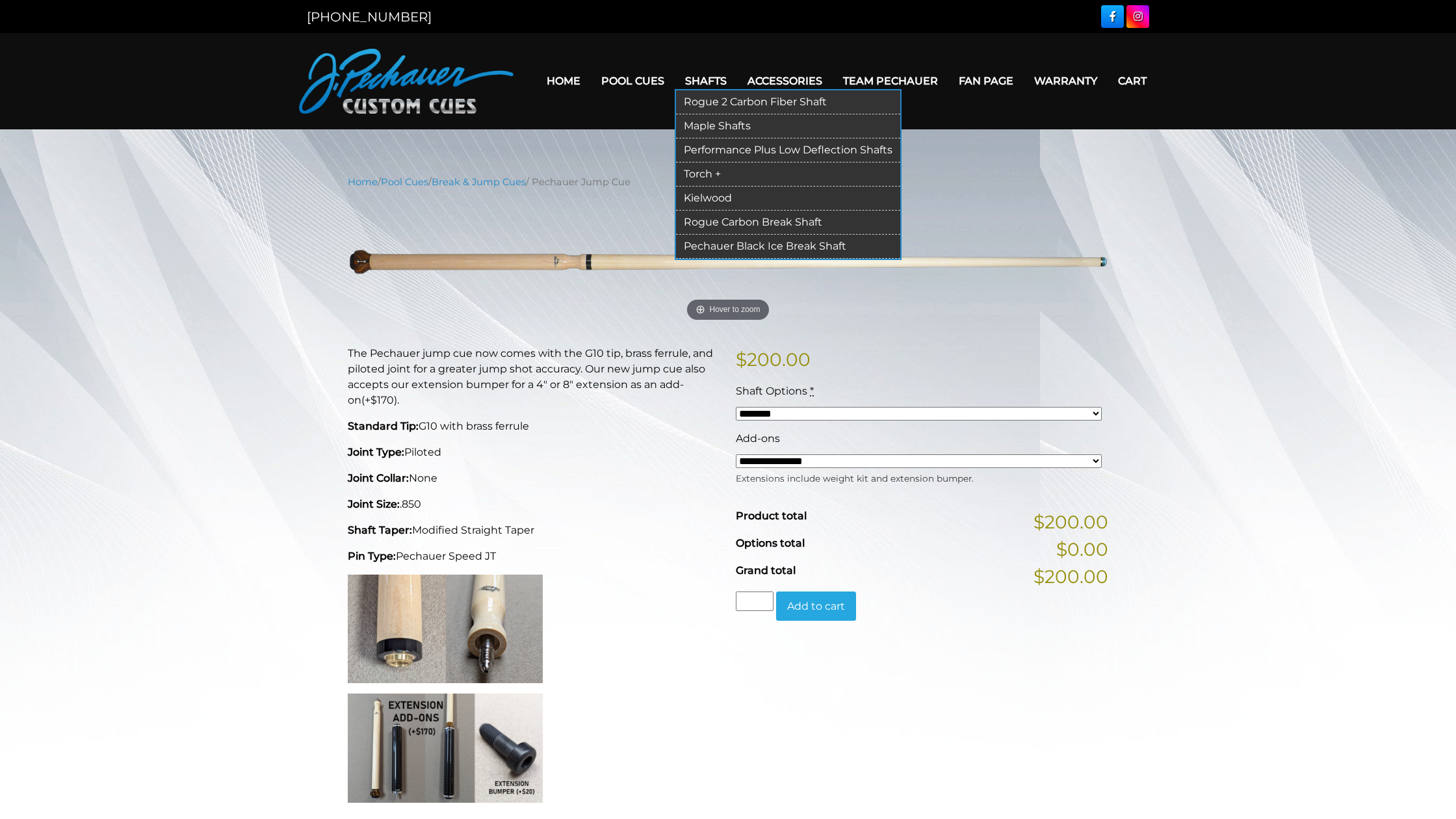
click at [715, 219] on link "Rogue Carbon Break Shaft" at bounding box center [788, 222] width 224 height 24
